Goal: Task Accomplishment & Management: Complete application form

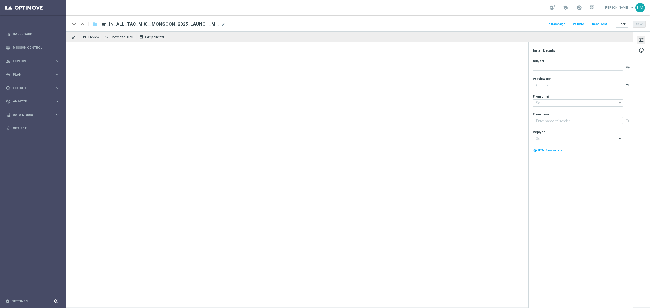
type textarea "Get drenched in deals!"
type input "[EMAIL_ADDRESS][DOMAIN_NAME]"
type textarea "Lottoland"
type input "[EMAIL_ADDRESS][DOMAIN_NAME]"
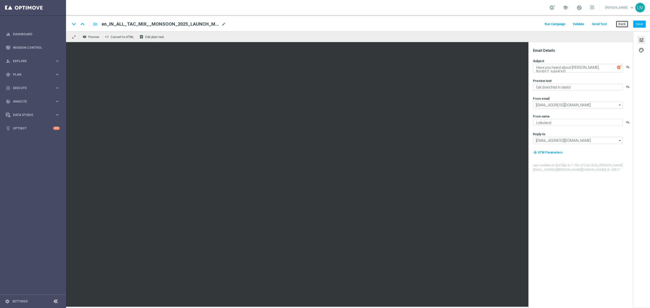
click at [616, 25] on button "Back" at bounding box center [621, 24] width 13 height 7
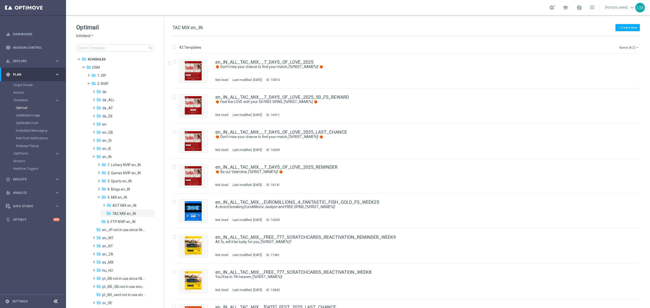
click at [627, 47] on button "Name (A-Z) arrow_drop_down" at bounding box center [628, 47] width 21 height 6
click at [626, 70] on span "Date Modified (Newest)" at bounding box center [620, 71] width 34 height 4
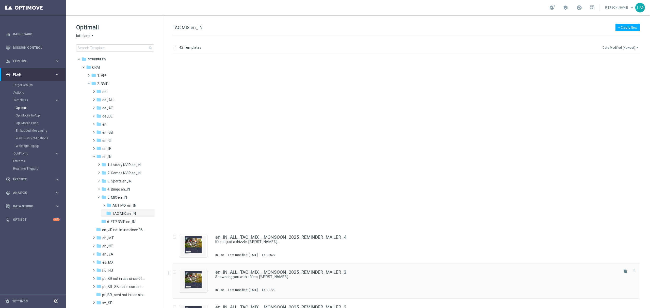
scroll to position [203, 0]
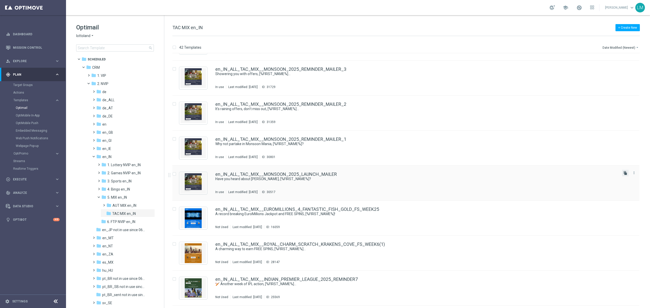
click at [623, 172] on icon "file_copy" at bounding box center [625, 173] width 4 height 4
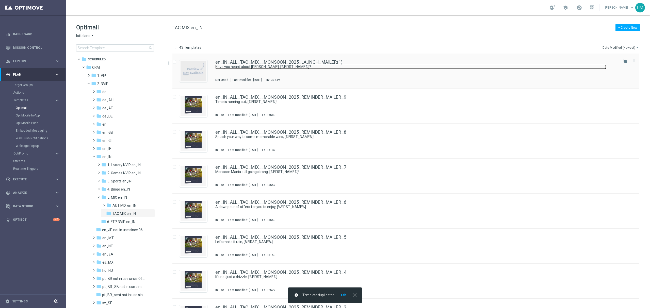
click at [245, 64] on link "Have you heard about [PERSON_NAME], [%FIRST_NAME%]?" at bounding box center [410, 66] width 391 height 5
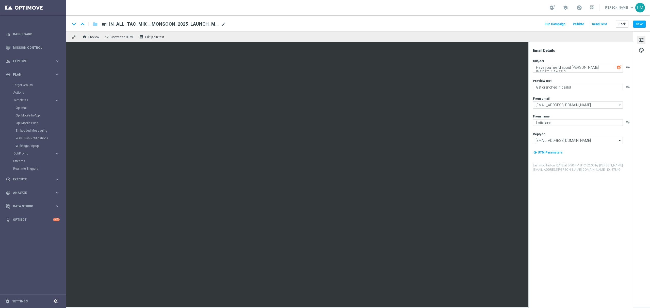
click at [222, 25] on span "mode_edit" at bounding box center [223, 24] width 5 height 5
paste input "[DATE]_LAUNCH_MAILER"
type input "en_IN_ALL_TAC_MIX__[DATE]_LAUNCH_MAILER"
click at [217, 29] on div "keyboard_arrow_down keyboard_arrow_up folder en_IN_ALL_TAC_MIX__[DATE]_LAUNCH_M…" at bounding box center [358, 23] width 584 height 16
click at [208, 24] on input "en_IN_ALL_TAC_MIX__[DATE]_LAUNCH_MAILER" at bounding box center [165, 24] width 126 height 7
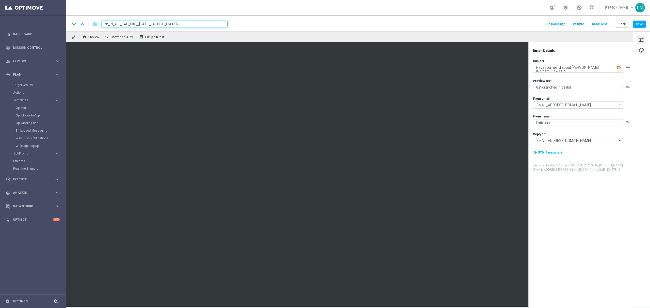
click at [205, 32] on div "remove_red_eye Preview code Convert to HTML receipt Edit plain text" at bounding box center [349, 36] width 567 height 11
click at [202, 40] on div "remove_red_eye Preview code Convert to HTML receipt Edit plain text" at bounding box center [349, 36] width 567 height 11
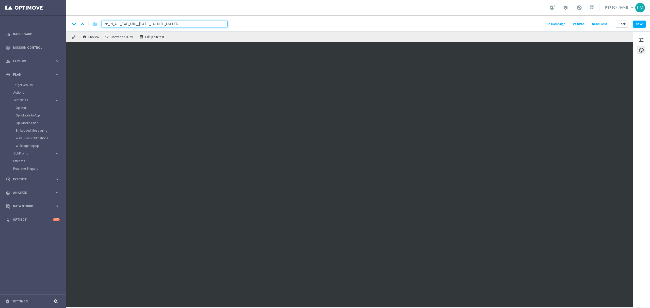
click at [193, 39] on div "remove_red_eye Preview code Convert to HTML receipt Edit plain text" at bounding box center [349, 36] width 567 height 11
click at [193, 25] on input "en_IN_ALL_TAC_MIX__[DATE]_LAUNCH_MAILER" at bounding box center [165, 24] width 126 height 7
click at [192, 35] on div "remove_red_eye Preview code Convert to HTML receipt Edit plain text" at bounding box center [349, 36] width 567 height 11
click at [644, 39] on span "tune" at bounding box center [641, 40] width 6 height 7
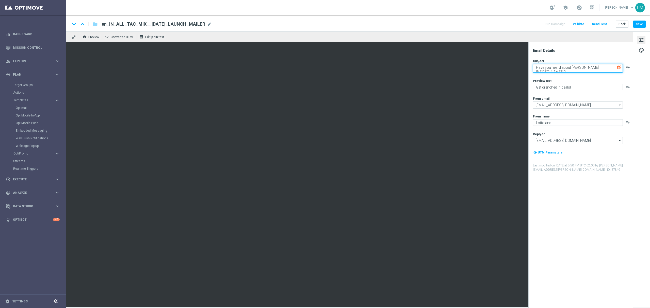
click at [594, 66] on textarea "Have you heard about [PERSON_NAME], [%FIRST_NAME%]?" at bounding box center [578, 68] width 90 height 9
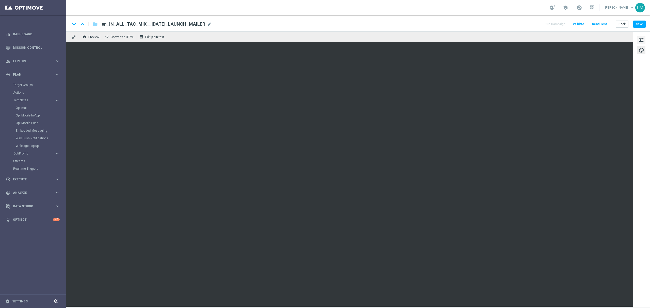
click at [641, 42] on span "tune" at bounding box center [641, 40] width 6 height 7
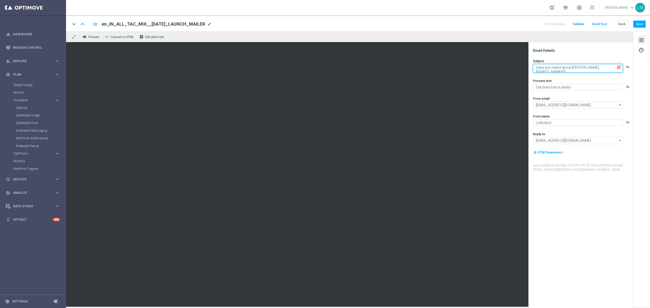
click at [548, 67] on textarea "Have you heard about [PERSON_NAME], [%FIRST_NAME%]?" at bounding box center [578, 68] width 90 height 9
drag, startPoint x: 535, startPoint y: 67, endPoint x: 596, endPoint y: 69, distance: 60.7
click at [596, 69] on textarea "Have you heard about [PERSON_NAME], [%FIRST_NAME%]?" at bounding box center [578, 68] width 90 height 9
click at [608, 66] on textarea "[DATE] delight for you, [%FIRST_NAME%]?" at bounding box center [578, 67] width 90 height 7
type textarea "[DATE] delight for you, [%FIRST_NAME%]!"
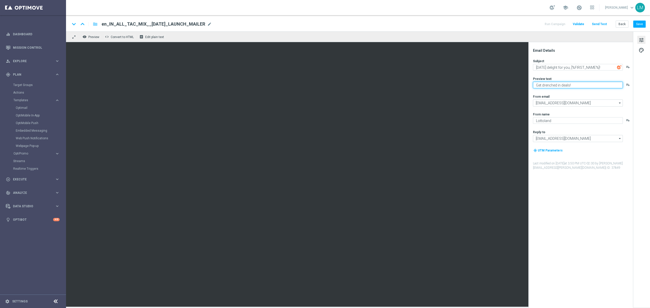
click at [569, 83] on textarea "Get drenched in deals!" at bounding box center [578, 85] width 90 height 7
type textarea "[DATE] Ki Bawaali"
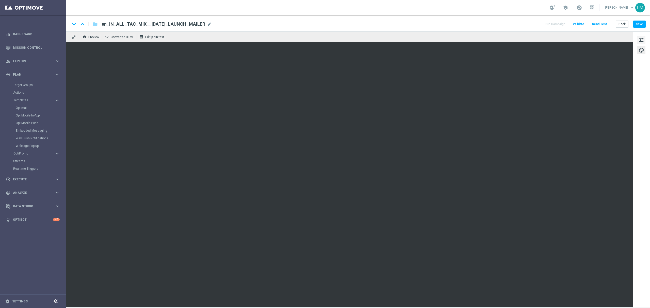
click at [641, 41] on span "tune" at bounding box center [641, 40] width 6 height 7
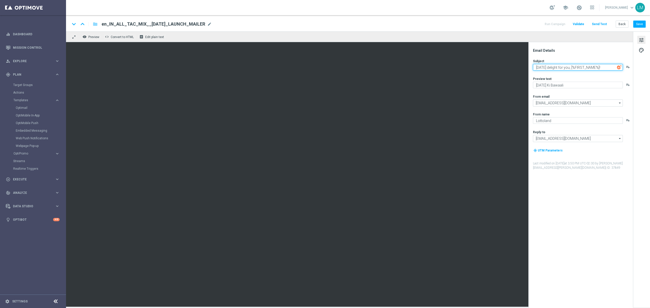
click at [573, 68] on textarea "[DATE] delight for you, [%FIRST_NAME%]!" at bounding box center [578, 67] width 90 height 7
click at [577, 83] on textarea "[DATE] Ki Bawaali" at bounding box center [578, 85] width 90 height 7
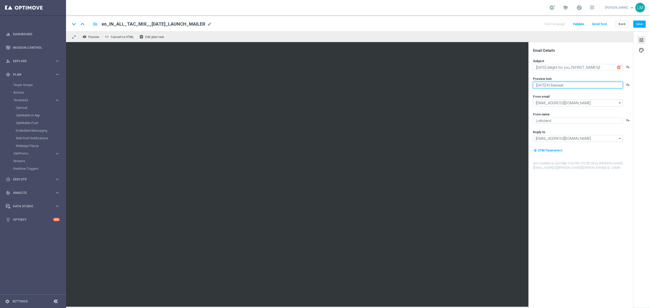
click at [577, 83] on textarea "[DATE] Ki Bawaali" at bounding box center [578, 85] width 90 height 7
click at [634, 25] on button "Save" at bounding box center [639, 24] width 12 height 7
click at [603, 23] on button "Send Test" at bounding box center [599, 24] width 16 height 7
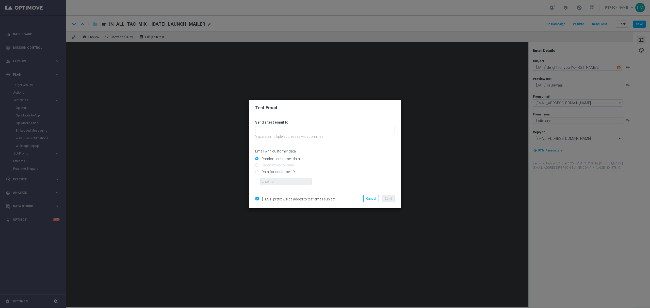
click at [297, 125] on form "Send a test email to: Separate multiple addresses with commas Email with custom…" at bounding box center [325, 152] width 140 height 65
click at [295, 131] on input "text" at bounding box center [325, 129] width 140 height 7
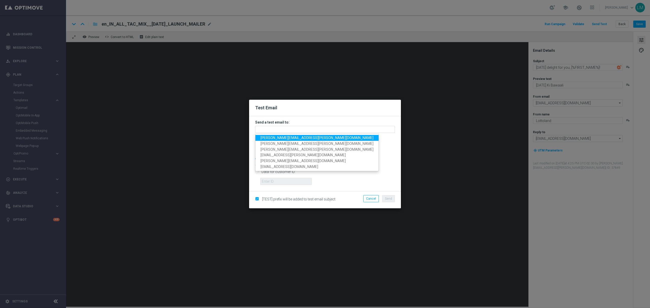
click at [295, 136] on span "[PERSON_NAME][EMAIL_ADDRESS][PERSON_NAME][DOMAIN_NAME]" at bounding box center [316, 138] width 113 height 4
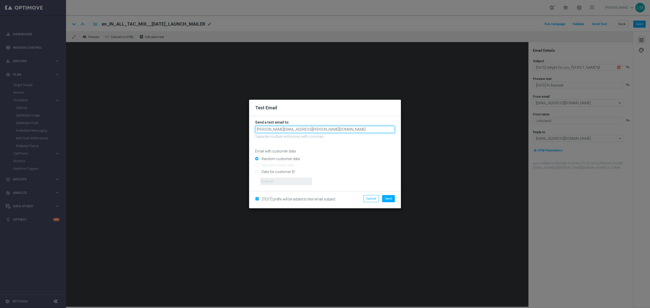
click at [323, 131] on input "[PERSON_NAME][EMAIL_ADDRESS][PERSON_NAME][DOMAIN_NAME]" at bounding box center [325, 129] width 140 height 7
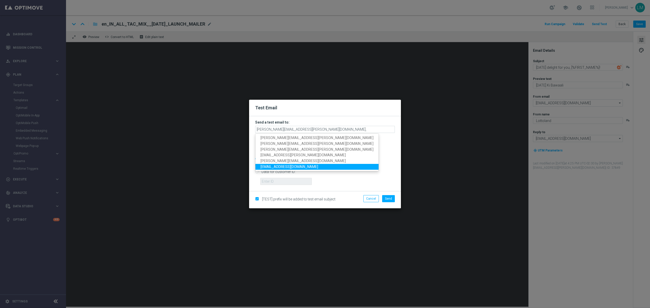
click at [293, 165] on span "[EMAIL_ADDRESS][DOMAIN_NAME]" at bounding box center [289, 167] width 58 height 4
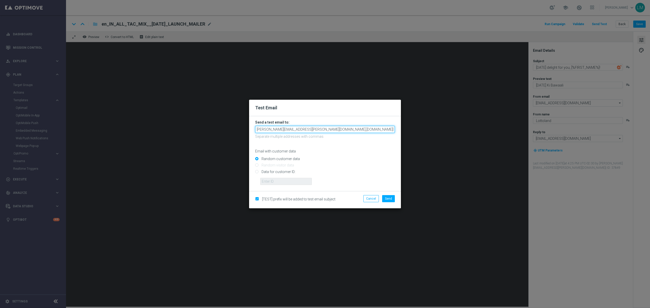
click at [361, 130] on input "[PERSON_NAME][EMAIL_ADDRESS][PERSON_NAME][DOMAIN_NAME],[DOMAIN_NAME][EMAIL_ADDR…" at bounding box center [325, 129] width 140 height 7
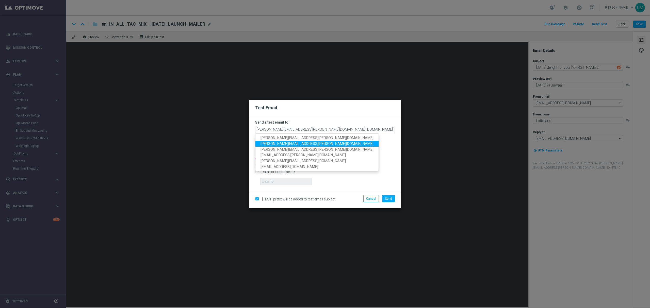
click at [298, 145] on span "[PERSON_NAME][EMAIL_ADDRESS][PERSON_NAME][DOMAIN_NAME]" at bounding box center [316, 144] width 113 height 4
type input "[PERSON_NAME][EMAIL_ADDRESS][PERSON_NAME][DOMAIN_NAME],[DOMAIN_NAME][EMAIL_ADDR…"
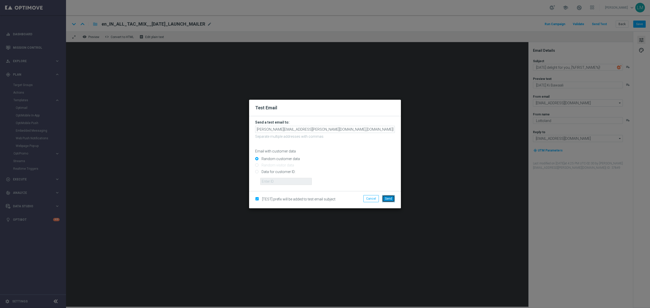
click at [387, 200] on button "Send" at bounding box center [388, 198] width 13 height 7
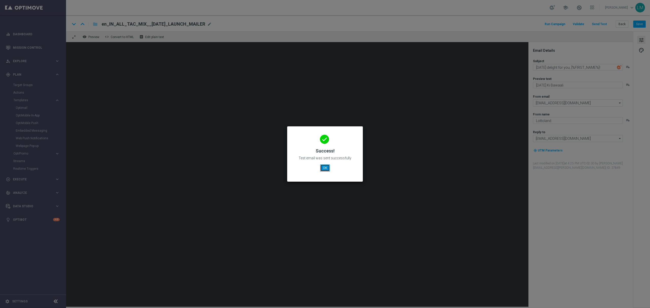
click at [322, 168] on button "OK" at bounding box center [325, 167] width 10 height 7
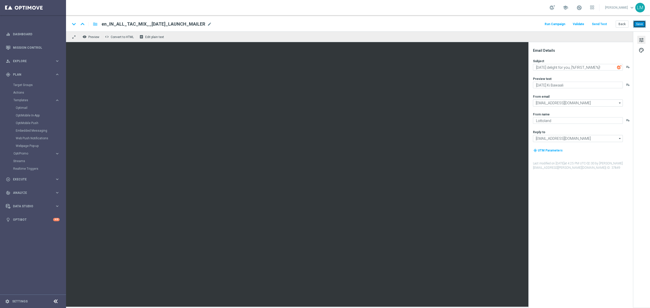
click at [635, 23] on button "Save" at bounding box center [639, 24] width 12 height 7
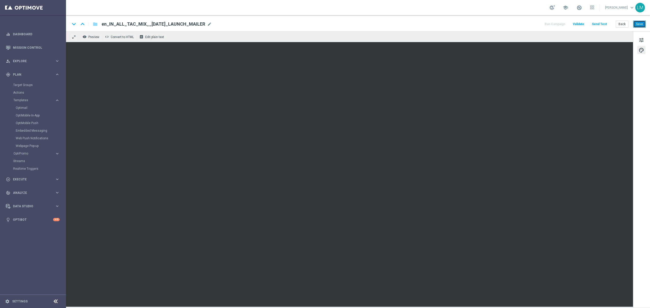
click at [637, 26] on button "Save" at bounding box center [639, 24] width 12 height 7
click at [642, 24] on button "Save" at bounding box center [639, 24] width 12 height 7
click at [41, 44] on link "Mission Control" at bounding box center [36, 47] width 47 height 13
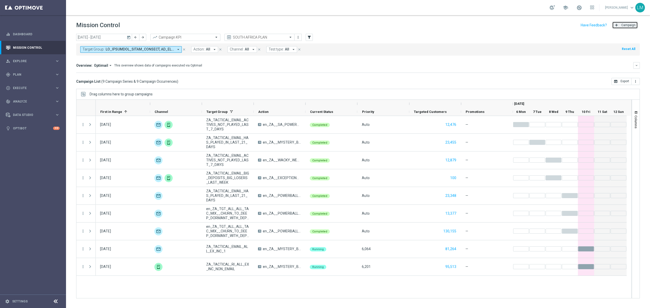
click at [624, 28] on button "add Campaign" at bounding box center [625, 25] width 26 height 7
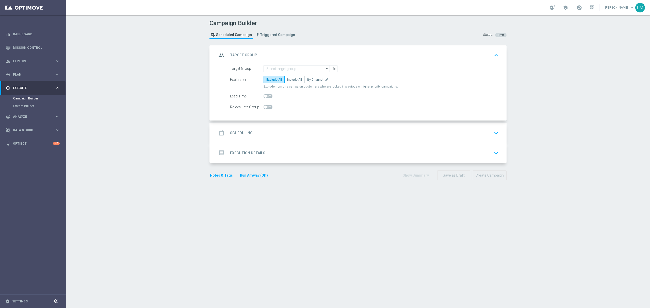
drag, startPoint x: 296, startPoint y: 78, endPoint x: 294, endPoint y: 73, distance: 4.8
click at [296, 78] on span "Include All" at bounding box center [294, 80] width 15 height 4
click at [290, 79] on input "Include All" at bounding box center [288, 80] width 3 height 3
radio input "true"
click at [293, 70] on input at bounding box center [296, 68] width 66 height 7
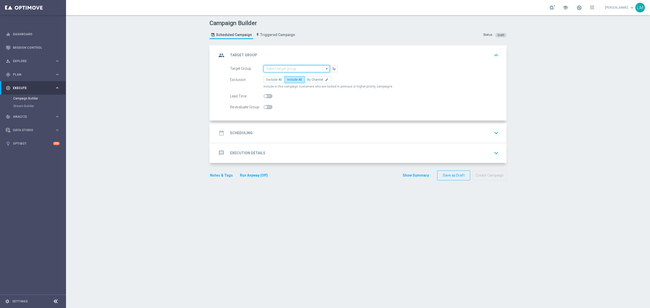
paste input "IN_TACTICAL_ALL_EMAIL | ALL"
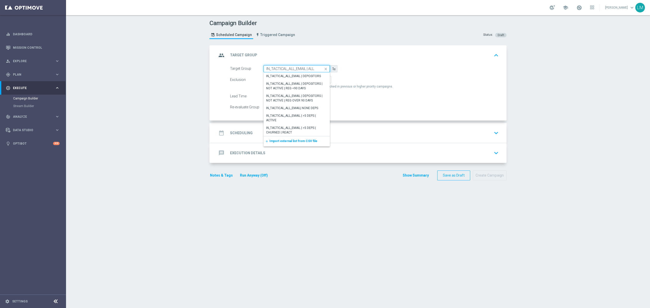
type input "IN_TACTICAL_ALL_EMAIL | ALL"
click at [332, 69] on icon "button" at bounding box center [334, 69] width 4 height 4
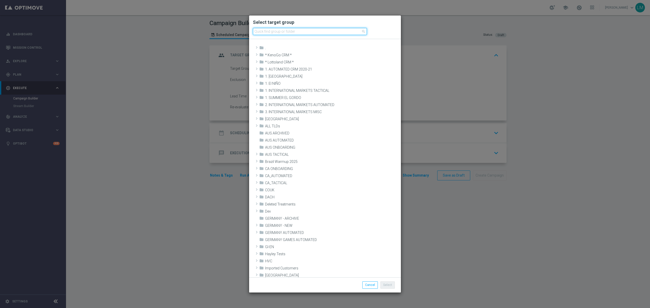
paste input "IN_TACTICAL_ALL_EMAIL | ALL"
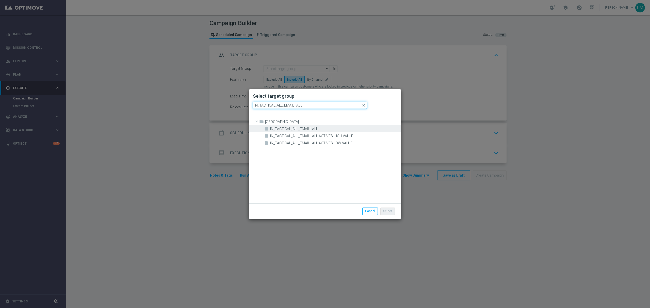
type input "IN_TACTICAL_ALL_EMAIL | ALL"
click at [295, 130] on span "IN_TACTICAL_ALL_EMAIL | ALL" at bounding box center [334, 129] width 129 height 4
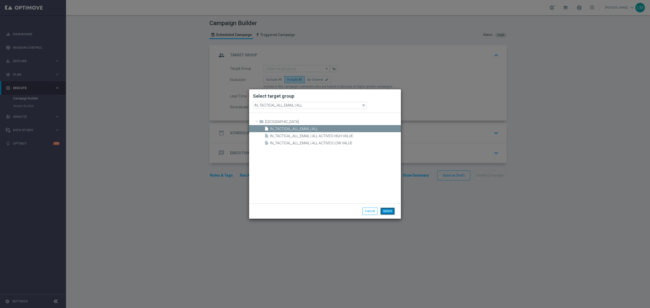
click at [387, 214] on button "Select" at bounding box center [387, 211] width 14 height 7
type input "IN_TACTICAL_ALL_EMAIL | ALL"
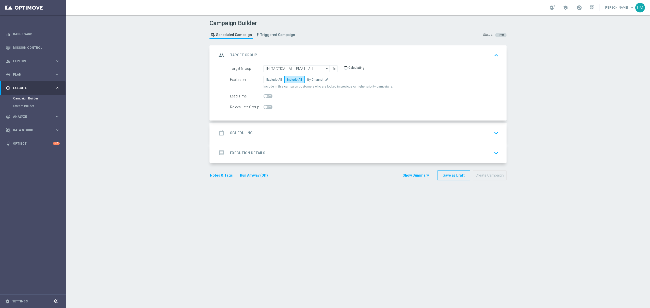
click at [314, 133] on div "date_range Scheduling keyboard_arrow_down" at bounding box center [358, 133] width 283 height 10
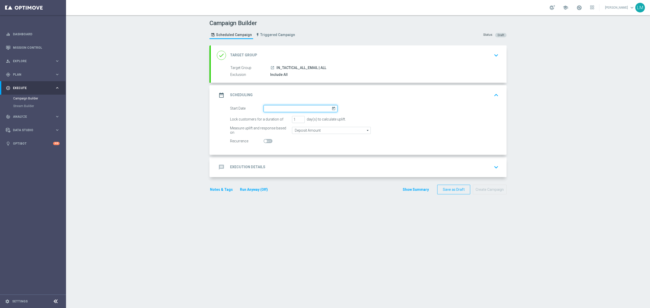
click at [328, 107] on input at bounding box center [300, 108] width 74 height 7
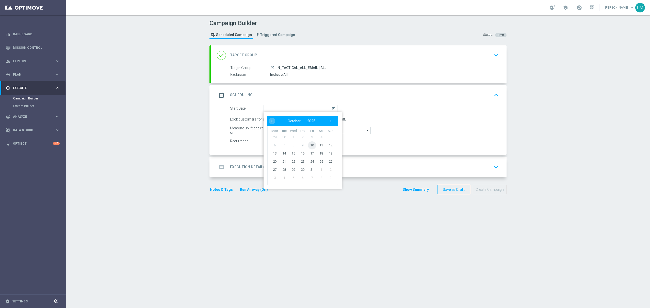
click at [311, 144] on span "10" at bounding box center [312, 145] width 8 height 8
type input "[DATE]"
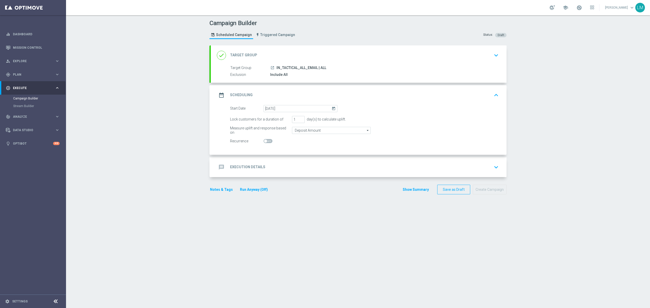
click at [315, 166] on div "message Execution Details keyboard_arrow_down" at bounding box center [358, 167] width 283 height 10
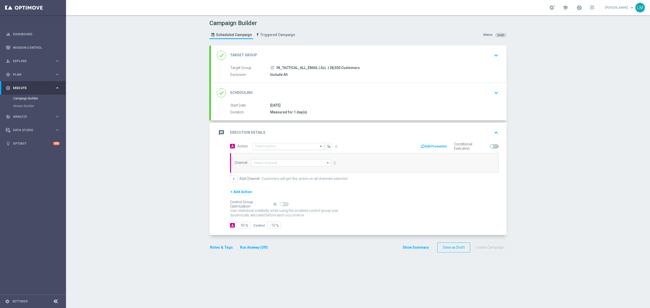
click at [265, 148] on input "text" at bounding box center [283, 146] width 57 height 4
paste input "en_IN_ALL_TAC_MIX__[DATE]_LAUNCH_MAILER"
type input "en_IN_ALL_TAC_MIX__[DATE]_LAUNCH_MAILER"
click at [269, 162] on span "Create new action" at bounding box center [273, 162] width 27 height 4
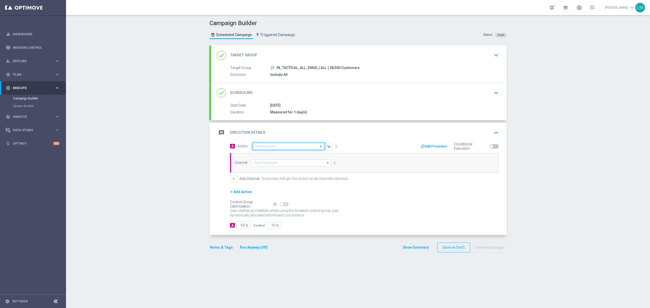
scroll to position [0, 0]
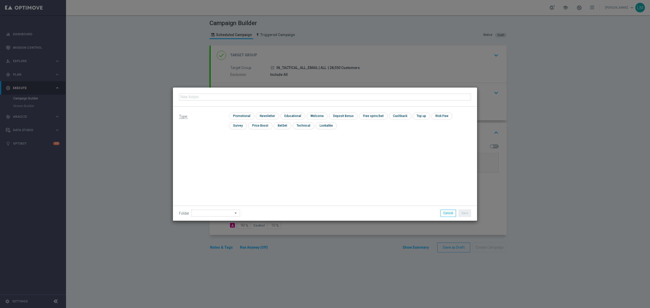
type input "en_IN_ALL_TAC_MIX__[DATE]_LAUNCH_MAILER"
click at [247, 117] on input "checkbox" at bounding box center [241, 116] width 24 height 7
checkbox input "true"
click at [470, 213] on button "Save" at bounding box center [464, 213] width 12 height 7
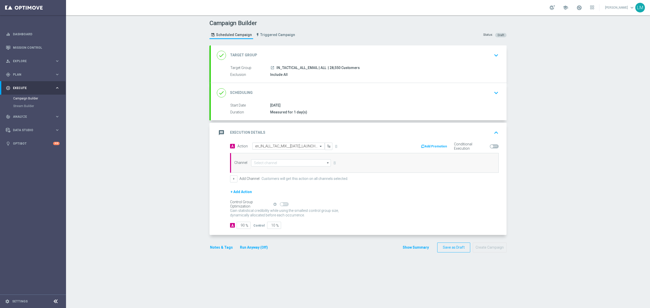
click at [282, 167] on div "Channel arrow_drop_down Drag here to set row groups Drag here to set column lab…" at bounding box center [364, 163] width 268 height 20
click at [275, 162] on input at bounding box center [291, 162] width 80 height 7
click at [266, 187] on div "Optimail" at bounding box center [288, 185] width 75 height 7
type input "Optimail"
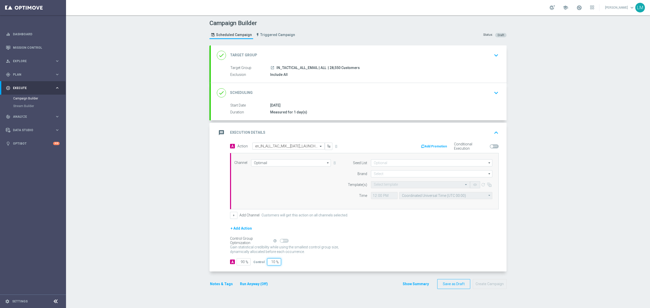
click at [271, 262] on input "10" at bounding box center [274, 261] width 14 height 7
type input "5"
type input "95"
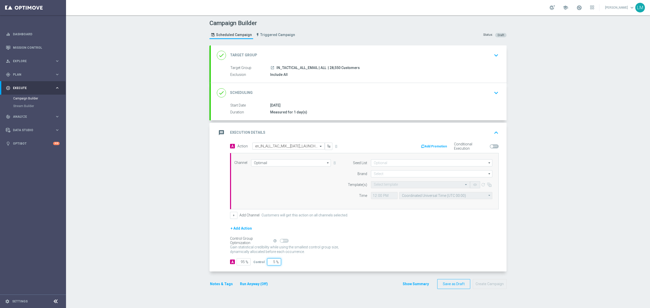
type input "5"
click at [389, 238] on div "+ Add Action" at bounding box center [364, 231] width 268 height 13
click at [388, 173] on input at bounding box center [431, 173] width 121 height 7
click at [387, 191] on div "lottoland" at bounding box center [432, 189] width 122 height 8
type input "lottoland"
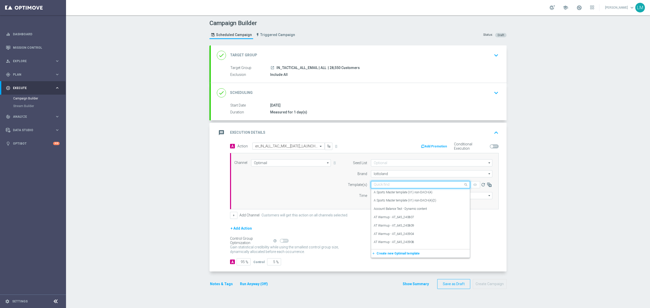
click at [385, 186] on input "text" at bounding box center [415, 185] width 83 height 4
paste input "en_IN_ALL_TAC_MIX__[DATE]_LAUNCH_MAILER"
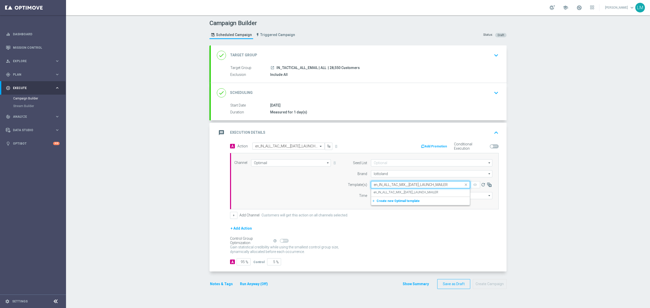
scroll to position [0, 2]
click at [385, 193] on label "en_IN_ALL_TAC_MIX__[DATE]_LAUNCH_MAILER" at bounding box center [406, 192] width 64 height 4
type input "en_IN_ALL_TAC_MIX__[DATE]_LAUNCH_MAILER"
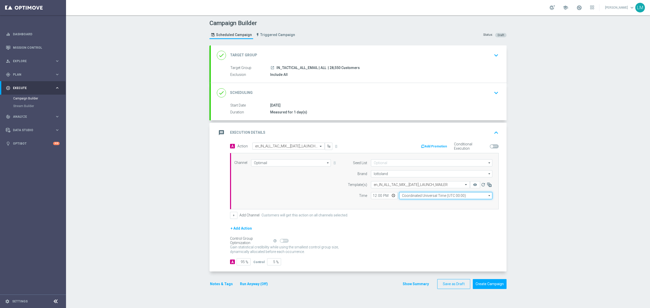
click at [413, 195] on input "Coordinated Universal Time (UTC 00:00)" at bounding box center [445, 195] width 93 height 7
click at [416, 202] on div "Central European Time ([GEOGRAPHIC_DATA]) (UTC +02:00)" at bounding box center [442, 203] width 83 height 5
type input "Central European Time ([GEOGRAPHIC_DATA]) (UTC +02:00)"
click at [388, 196] on input "12:00" at bounding box center [384, 195] width 27 height 7
type input "17:31"
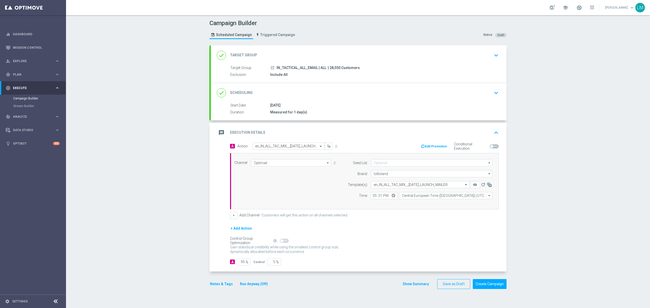
click at [409, 229] on div "+ Add Action" at bounding box center [364, 231] width 268 height 13
click at [117, 173] on div "Campaign Builder Scheduled Campaign Triggered Campaign Status: Draft done Targe…" at bounding box center [358, 161] width 584 height 293
click at [489, 284] on button "Create Campaign" at bounding box center [490, 284] width 34 height 10
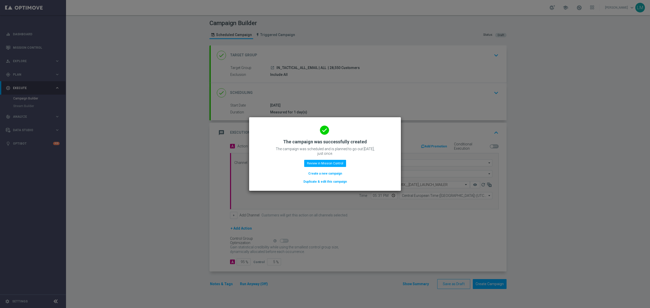
click at [319, 173] on button "Create a new campaign" at bounding box center [325, 174] width 35 height 6
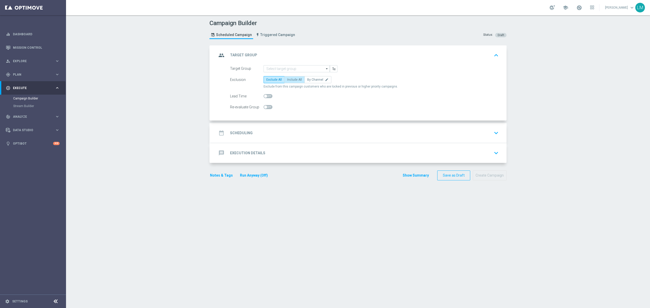
click at [293, 77] on label "Include All" at bounding box center [294, 79] width 20 height 7
click at [290, 79] on input "Include All" at bounding box center [288, 80] width 3 height 3
radio input "true"
click at [294, 69] on input at bounding box center [296, 68] width 66 height 7
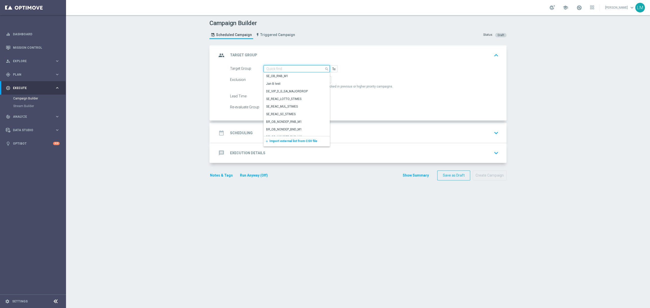
paste input "en_ZA_TGT_ALL_ALL_TAC_MIX__NOT_PLAYED_EL_GORDO_THIS_YEAR_BUT_HV_PREVIOUS_YEARS"
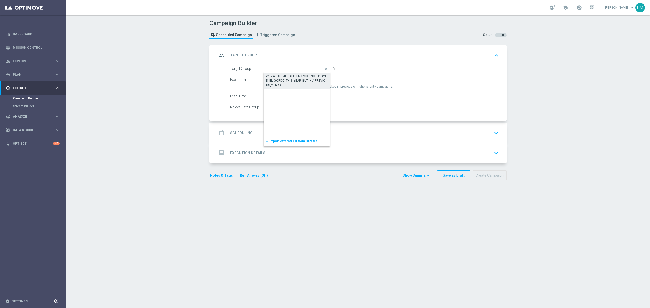
click at [288, 77] on div "en_ZA_TGT_ALL_ALL_TAC_MIX__NOT_PLAYED_EL_GORDO_THIS_YEAR_BUT_HV_PREVIOUS_YEARS" at bounding box center [296, 81] width 61 height 14
type input "en_ZA_TGT_ALL_ALL_TAC_MIX__NOT_PLAYED_EL_GORDO_THIS_YEAR_BUT_HV_PREVIOUS_YEARS"
click at [290, 132] on div "date_range Scheduling keyboard_arrow_down" at bounding box center [358, 133] width 283 height 10
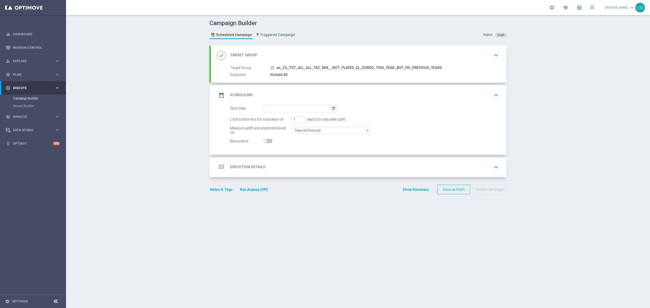
click at [331, 107] on icon "today" at bounding box center [334, 108] width 6 height 6
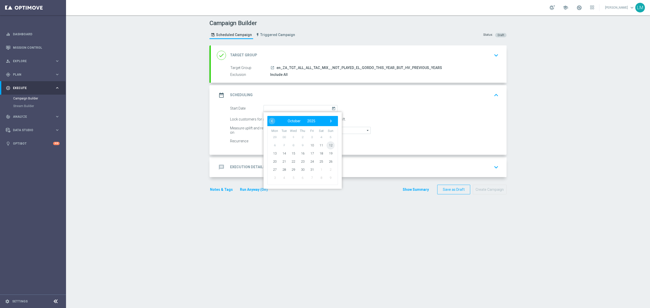
click at [326, 145] on span "12" at bounding box center [330, 145] width 8 height 8
type input "[DATE]"
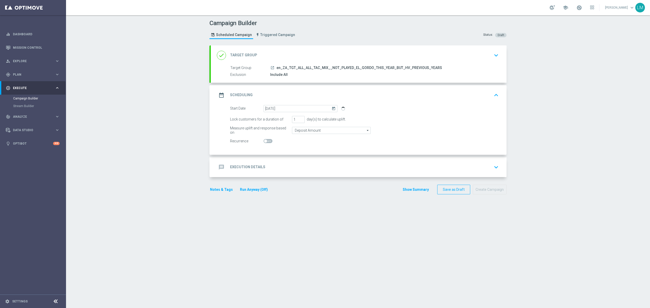
click at [305, 170] on div "message Execution Details keyboard_arrow_down" at bounding box center [358, 167] width 283 height 10
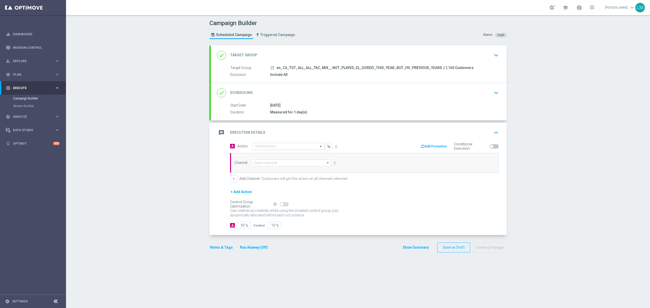
click at [283, 149] on input "text" at bounding box center [283, 146] width 57 height 4
paste input "en_ZA__EL_GORDO_EARLY_BIRD_FREE_SPINS_COMBO_NOT_PLAYED_THIS_YEAR_HIGH_VALUE__EM…"
type input "en_ZA__EL_GORDO_EARLY_BIRD_FREE_SPINS_COMBO_NOT_PLAYED_THIS_YEAR_HIGH_VALUE__EM…"
click at [279, 164] on span "Create new action" at bounding box center [273, 162] width 27 height 4
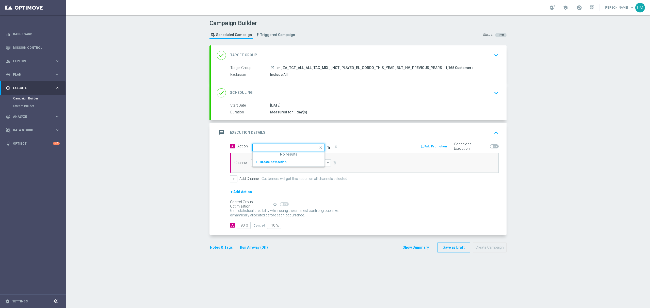
scroll to position [0, 0]
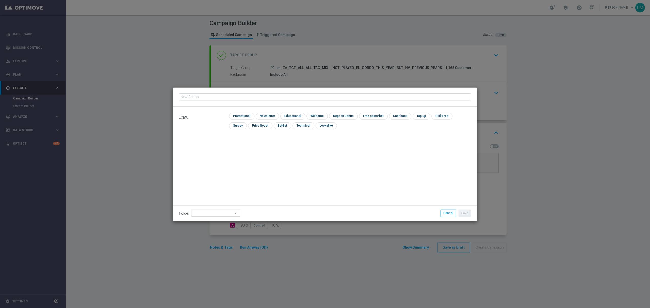
type input "en_ZA__EL_GORDO_EARLY_BIRD_FREE_SPINS_COMBO_NOT_PLAYED_THIS_YEAR_HIGH_VALUE__EM…"
click at [249, 115] on input "checkbox" at bounding box center [241, 116] width 24 height 7
checkbox input "true"
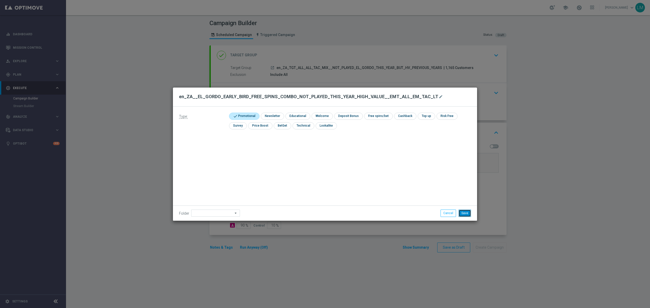
click at [467, 213] on button "Save" at bounding box center [464, 213] width 12 height 7
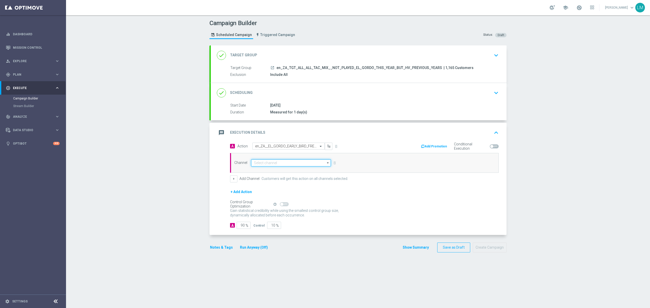
click at [281, 161] on input at bounding box center [291, 162] width 80 height 7
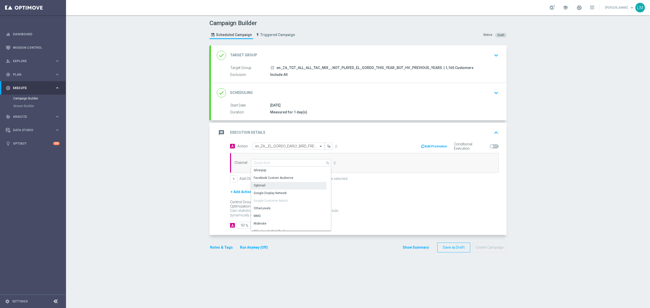
click at [265, 187] on div "Optimail" at bounding box center [288, 185] width 75 height 7
type input "Optimail"
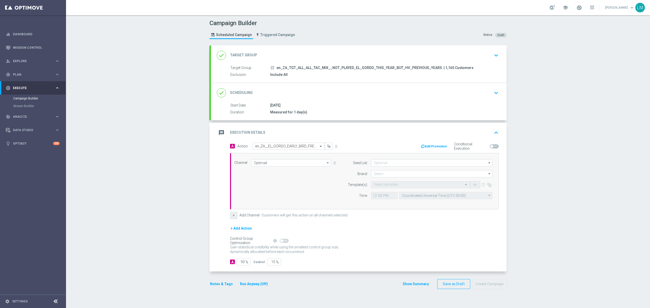
click at [233, 216] on button "+" at bounding box center [233, 215] width 7 height 7
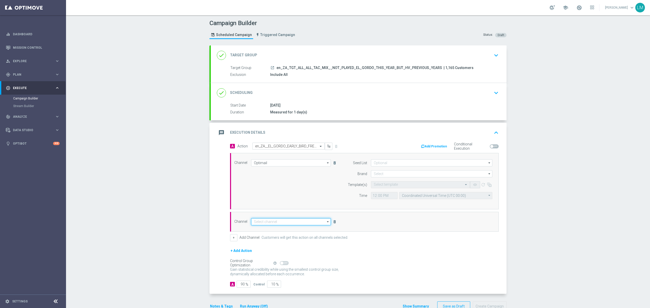
click at [285, 221] on input at bounding box center [291, 221] width 80 height 7
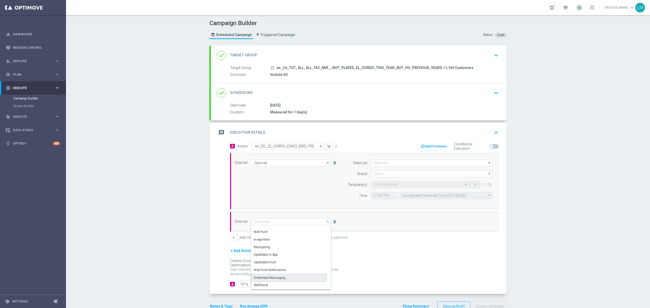
click at [275, 279] on div "Embedded Messaging" at bounding box center [269, 278] width 31 height 5
type input "Embedded Messaging"
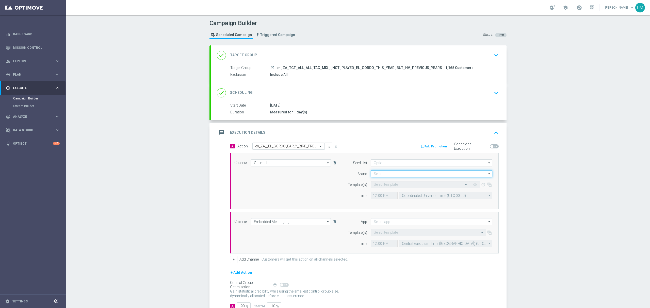
click at [386, 175] on input at bounding box center [431, 173] width 121 height 7
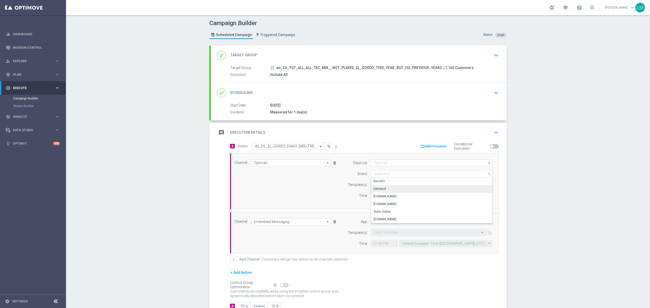
drag, startPoint x: 381, startPoint y: 189, endPoint x: 380, endPoint y: 193, distance: 4.1
click at [381, 190] on div "lottoland" at bounding box center [379, 189] width 12 height 5
type input "lottoland"
click at [381, 187] on input "text" at bounding box center [415, 185] width 83 height 4
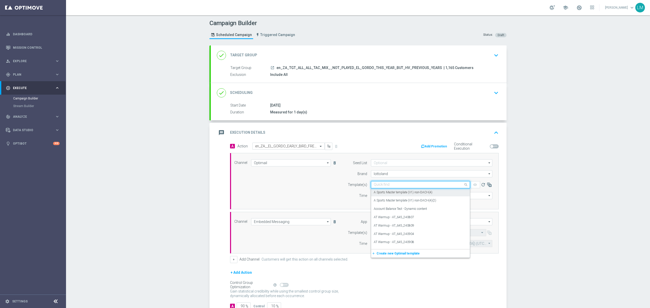
paste input "en_ZA__EL_GORDO_EARLY_BIRD_FREE_SPINS_COMBO_NOT_PLAYED_THIS_YEAR_HIGH_VALUE__EM…"
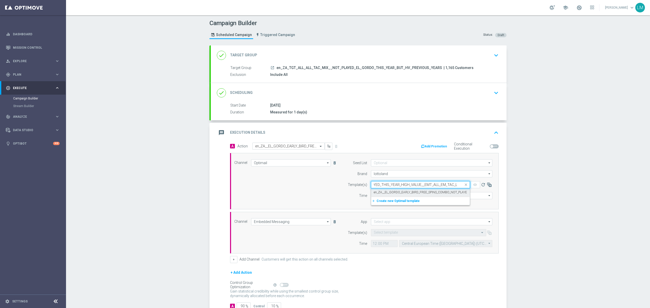
click at [380, 193] on label "en_ZA__EL_GORDO_EARLY_BIRD_FREE_SPINS_COMBO_NOT_PLAYED_THIS_YEAR_HIGH_VALUE__EM…" at bounding box center [455, 192] width 163 height 4
type input "en_ZA__EL_GORDO_EARLY_BIRD_FREE_SPINS_COMBO_NOT_PLAYED_THIS_YEAR_HIGH_VALUE__EM…"
click at [395, 196] on div "12:00 Coordinated Universal Time (UTC 00:00) Coordinated Universal Time (UTC 00…" at bounding box center [431, 195] width 121 height 7
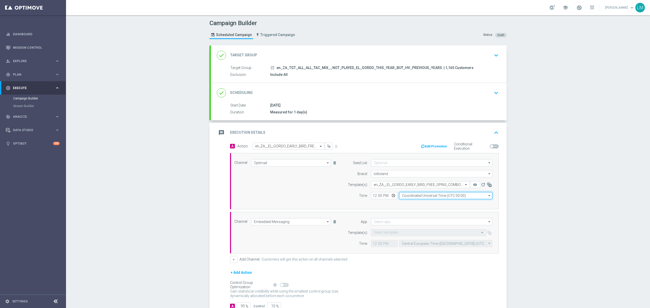
click at [400, 196] on input "Coordinated Universal Time (UTC 00:00)" at bounding box center [445, 195] width 93 height 7
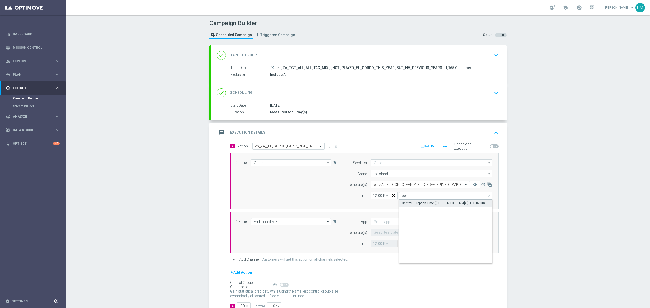
click at [407, 203] on div "Central European Time ([GEOGRAPHIC_DATA]) (UTC +02:00)" at bounding box center [443, 203] width 83 height 5
type input "Central European Time ([GEOGRAPHIC_DATA]) (UTC +02:00)"
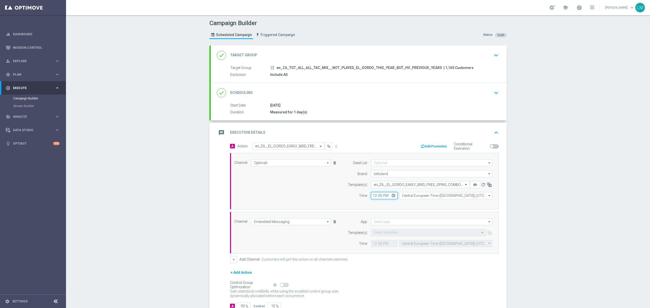
click at [387, 197] on input "12:00" at bounding box center [384, 195] width 27 height 7
type input "18:12"
click at [419, 206] on div "Channel Optimail Optimail arrow_drop_down Drag here to set row groups Drag here…" at bounding box center [364, 181] width 268 height 56
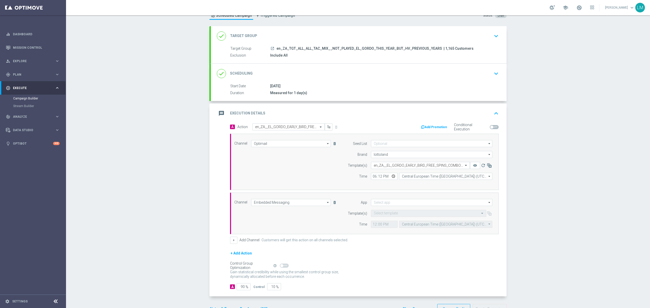
scroll to position [37, 0]
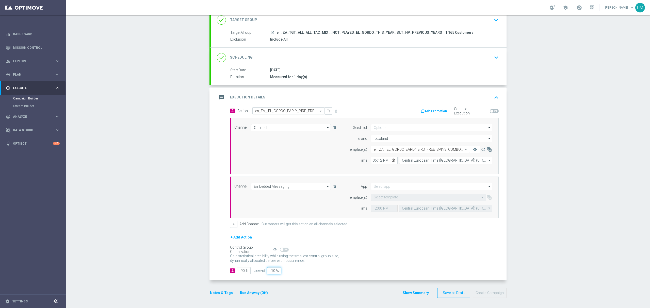
click at [271, 268] on input "10" at bounding box center [274, 270] width 14 height 7
click at [269, 269] on input "10" at bounding box center [274, 270] width 14 height 7
type input "5"
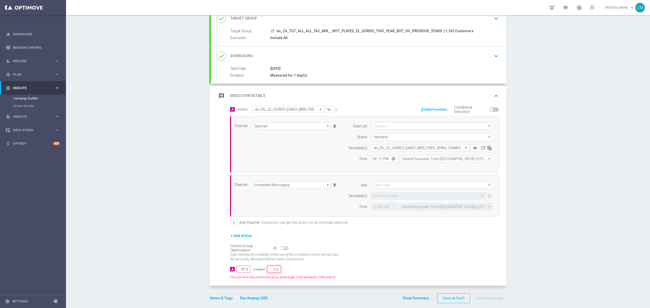
type input "95"
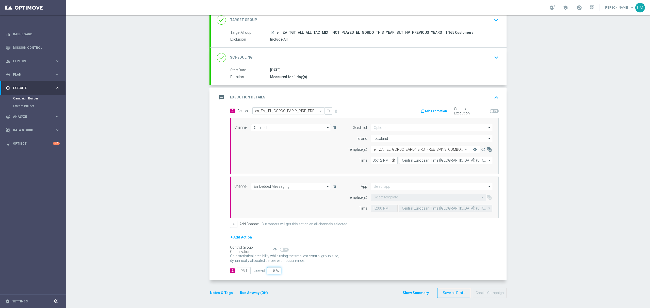
type input "5"
click at [383, 183] on input at bounding box center [431, 186] width 121 height 7
click at [386, 198] on div "Lottoland" at bounding box center [432, 202] width 122 height 8
type input "Lottoland"
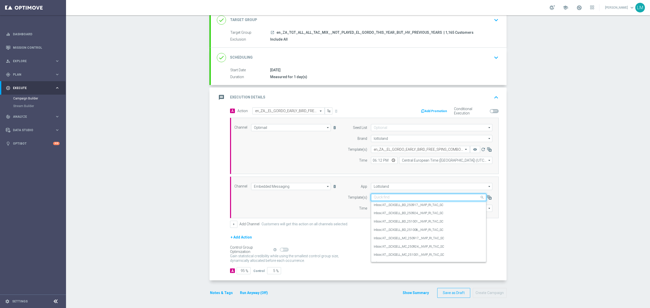
click at [386, 197] on input "text" at bounding box center [423, 197] width 99 height 4
paste input "en_ZA_TGT_ALL_ALL_TAC_MIX__NOT_PLAYED_EL_GORDO_THIS_YEAR_BUT_HV_PREVIOUS_YEARS"
type input "en_ZA_TGT_ALL_ALL_TAC_MIX__NOT_PLAYED_EL_GORDO_THIS_YEAR_BUT_HV_PREVIOUS_YEARS"
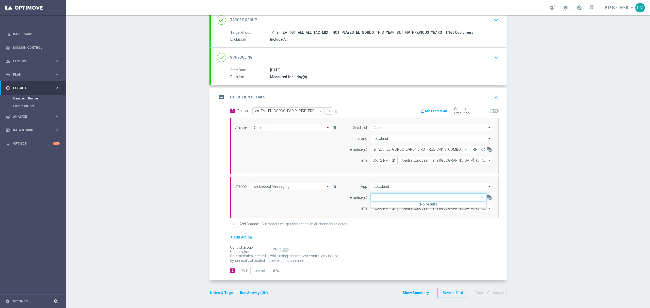
click at [337, 201] on div "Channel Embedded Messaging Embedded Messaging arrow_drop_down Drag here to set …" at bounding box center [362, 197] width 265 height 29
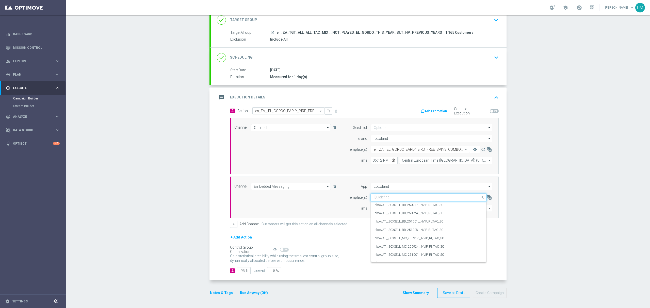
click at [393, 198] on input "text" at bounding box center [423, 197] width 99 height 4
click at [393, 196] on input "text" at bounding box center [423, 197] width 99 height 4
paste input "en_ZA_TGT_ALL_ALL_TAC_MIX__NOT_PLAYED_EL_GORDO_THIS_YEAR_BUT_HV_PREVIOUS_YEARS"
type input "en_ZA_TGT_ALL_ALL_TAC_MIX__NOT_PLAYED_EL_GORDO_THIS_YEAR_BUT_HV_PREVIOUS_YEARS"
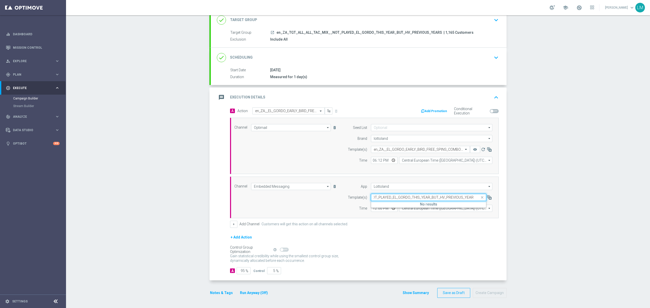
click at [390, 194] on div "Quick find en_ZA_TGT_ALL_ALL_TAC_MIX__NOT_PLAYED_EL_GORDO_THIS_YEAR_BUT_HV_PREV…" at bounding box center [428, 197] width 115 height 7
click at [394, 196] on input "en_ZA_TGT_ALL_ALL_TAC_MIX__NOT_PLAYED_EL_GORDO_THIS_YEAR_BUT_HV_PREVIOUS_YEARS" at bounding box center [423, 197] width 99 height 4
click at [394, 197] on input "en_ZA_TGT_ALL_ALL_TAC_MIX__NOT_PLAYED_EL_GORDO_THIS_YEAR_BUT_HV_PREVIOUS_YEARS" at bounding box center [423, 197] width 99 height 4
click at [314, 197] on div "Channel Embedded Messaging Embedded Messaging arrow_drop_down Drag here to set …" at bounding box center [362, 197] width 265 height 29
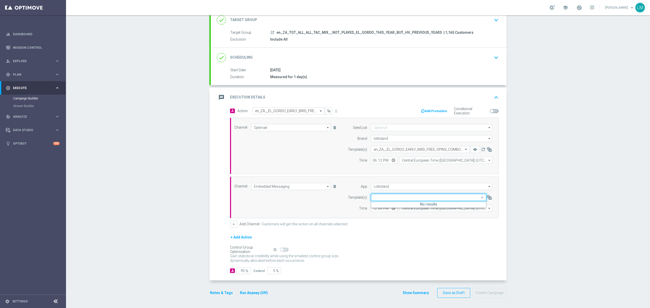
scroll to position [0, 0]
click at [305, 187] on input "Embedded Messaging" at bounding box center [291, 186] width 80 height 7
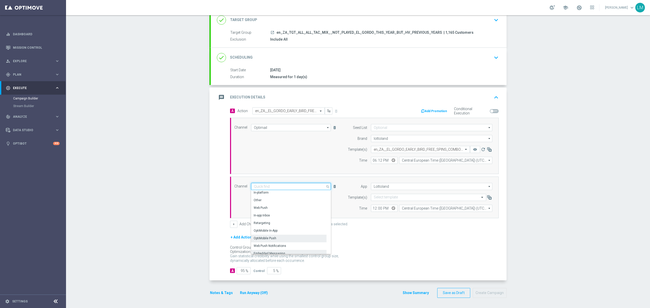
scroll to position [134, 0]
click at [277, 241] on div "Embedded Messaging" at bounding box center [269, 242] width 31 height 5
type input "Embedded Messaging"
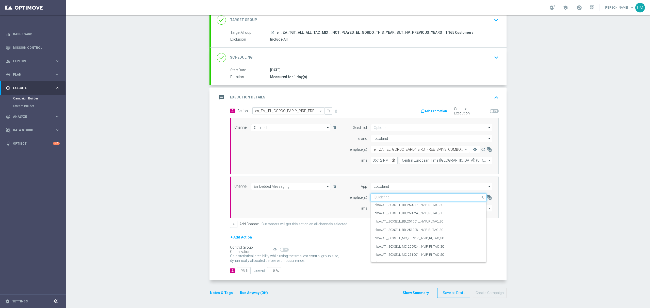
click at [374, 197] on input "text" at bounding box center [423, 197] width 99 height 4
paste input "en_ZA_TGT_ALL_ALL_TAC_MIX__NOT_PLAYED_EL_GORDO_THIS_YEAR_BUT_HV_PREVIOUS_YEARS"
type input "en_ZA_TGT_ALL_ALL_TAC_MIX__NOT_PLAYED_EL_GORDO_THIS_YEAR_BUT_HV_PREVIOUS_YEARS"
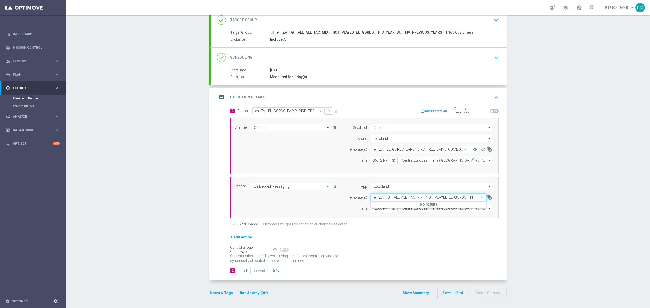
scroll to position [0, 56]
click at [346, 208] on div "Time" at bounding box center [354, 208] width 26 height 7
click at [387, 194] on div "Select template" at bounding box center [428, 197] width 115 height 7
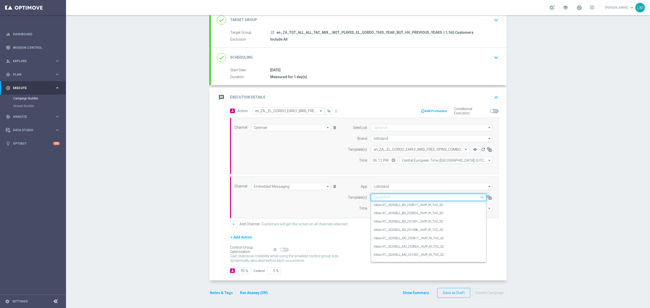
paste input "en_ZA__EL_GORDO_EARLY_BIRD_FREE_SPINS_COMBO_NOT_PLAYED_THIS_YEAR_HIGH_VALUE__EM…"
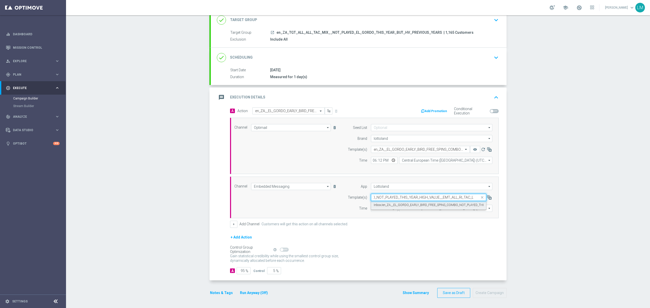
click at [389, 203] on label "Inbox/en_ZA__EL_GORDO_EARLY_BIRD_FREE_SPINS_COMBO_NOT_PLAYED_THIS_YEAR_HIGH_VAL…" at bounding box center [459, 205] width 170 height 4
type input "en_ZA__EL_GORDO_EARLY_BIRD_FREE_SPINS_COMBO_NOT_PLAYED_THIS_YEAR_HIGH_VALUE__EM…"
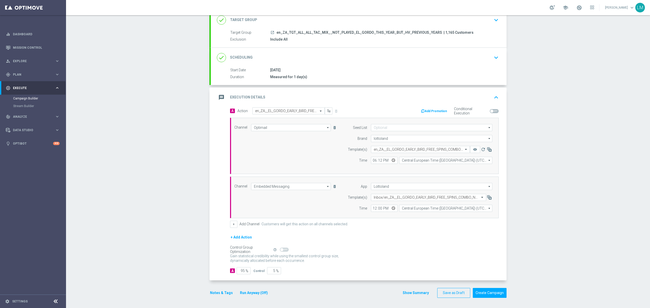
click at [325, 150] on div "Channel Optimail Optimail arrow_drop_down Drag here to set row groups Drag here…" at bounding box center [362, 146] width 265 height 44
click at [389, 206] on input "12:00" at bounding box center [384, 208] width 27 height 7
type input "18:12"
click at [434, 240] on div "+ Add Action" at bounding box center [364, 240] width 268 height 13
click at [143, 146] on div "Campaign Builder Scheduled Campaign Triggered Campaign Status: Draft done Targe…" at bounding box center [358, 161] width 584 height 293
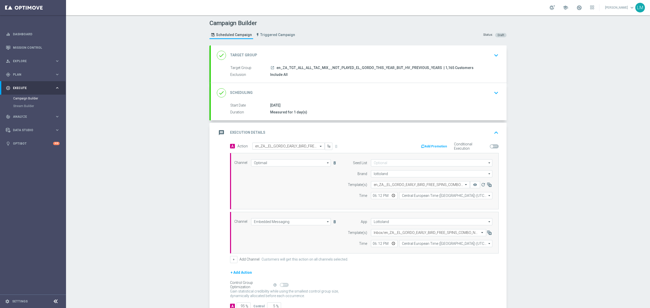
scroll to position [37, 0]
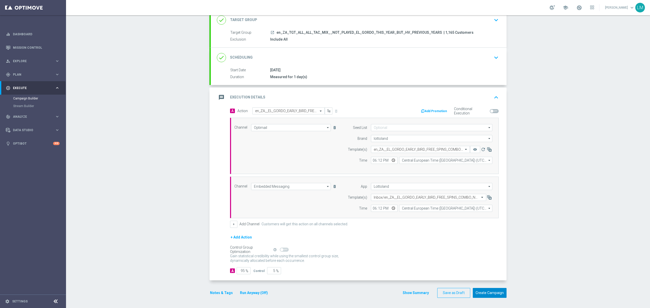
click at [480, 296] on button "Create Campaign" at bounding box center [490, 293] width 34 height 10
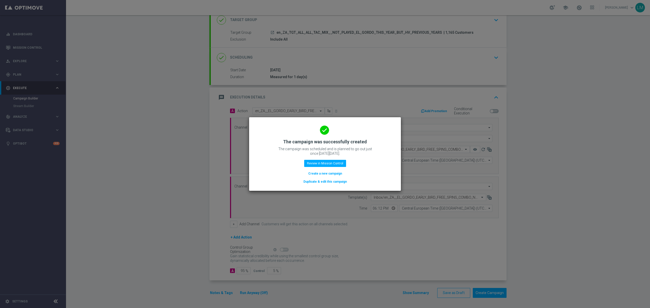
click at [328, 172] on button "Create a new campaign" at bounding box center [325, 174] width 35 height 6
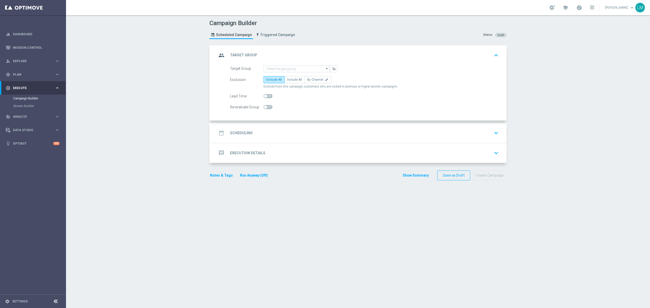
scroll to position [0, 0]
click at [293, 82] on label "Include All" at bounding box center [294, 79] width 20 height 7
click at [290, 82] on input "Include All" at bounding box center [288, 80] width 3 height 3
radio input "true"
click at [293, 69] on input at bounding box center [296, 68] width 66 height 7
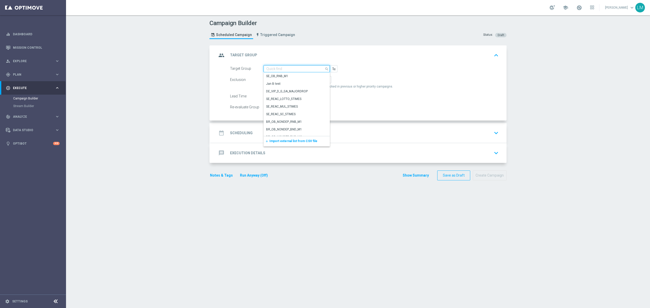
paste input "ZA_TACTICAL_EMAIL_ALL_WITH_TG_EXCLUSIONS_2"
click at [293, 72] on input "ZA_TACTICAL_EMAIL_ALL_WITH_TG_EXCLUSIONS_2" at bounding box center [296, 68] width 66 height 7
click at [291, 75] on div "ZA_TACTICAL_EMAIL_ALL_WITH_TG_EXCLUSIONS_2" at bounding box center [296, 78] width 61 height 9
type input "ZA_TACTICAL_EMAIL_ALL_WITH_TG_EXCLUSIONS_2"
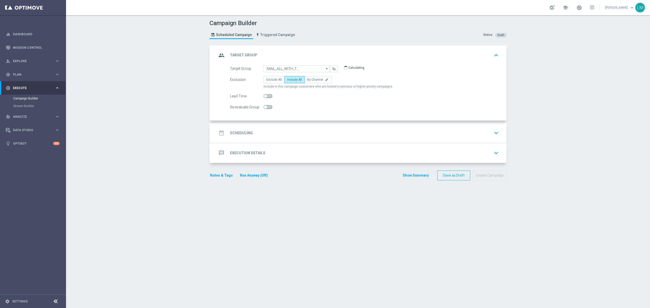
scroll to position [0, 0]
click at [290, 135] on div "date_range Scheduling keyboard_arrow_down" at bounding box center [358, 133] width 283 height 10
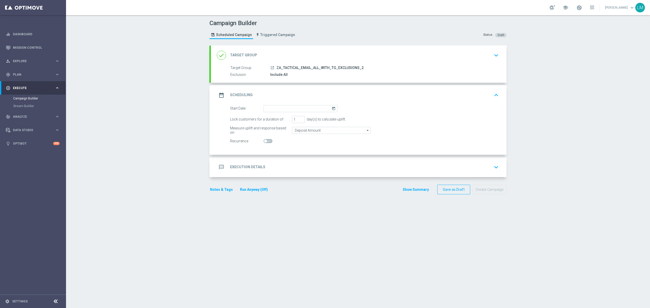
click at [331, 107] on icon "today" at bounding box center [334, 108] width 6 height 6
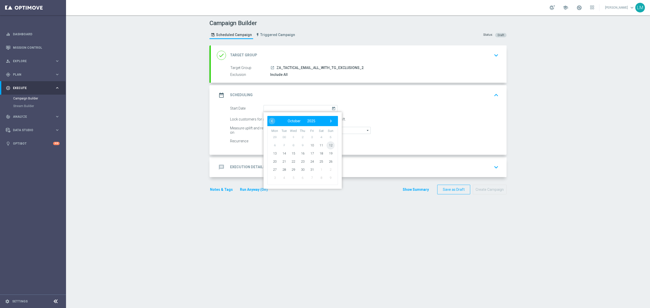
click at [327, 145] on span "12" at bounding box center [330, 145] width 8 height 8
type input "[DATE]"
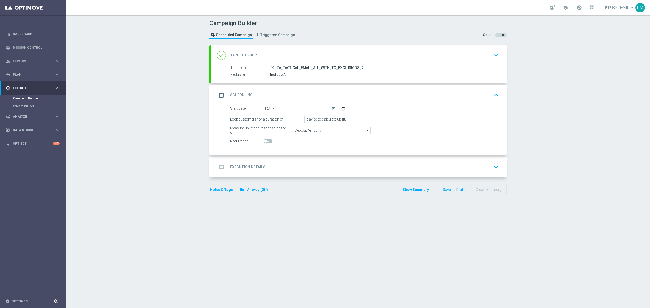
click at [316, 163] on div "message Execution Details keyboard_arrow_down" at bounding box center [358, 167] width 283 height 10
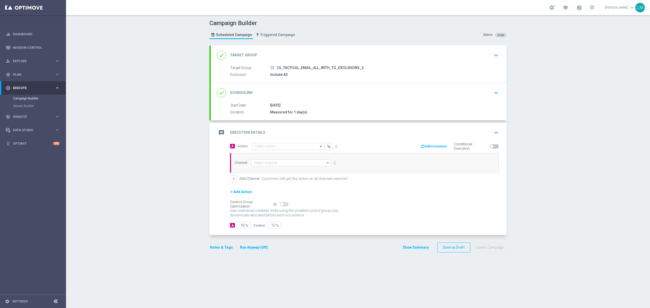
click at [285, 146] on input "text" at bounding box center [283, 146] width 57 height 4
paste input "en_ZA__EL_GORDO_EARLY_BIRD_FREE_SPINS_COMBO_NOT_PLAYED_THIS_YEAR_LOW_VALUE__EMT…"
type input "en_ZA__EL_GORDO_EARLY_BIRD_FREE_SPINS_COMBO_NOT_PLAYED_THIS_YEAR_LOW_VALUE__EMT…"
click at [272, 163] on span "Create new action" at bounding box center [273, 162] width 27 height 4
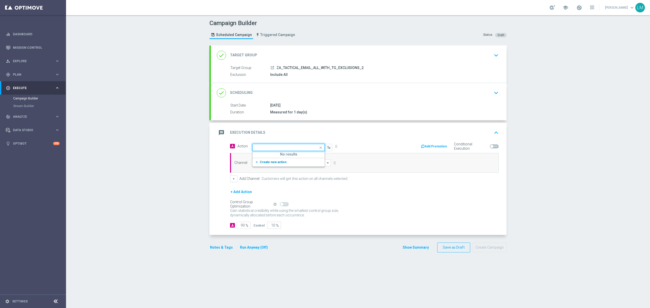
scroll to position [0, 0]
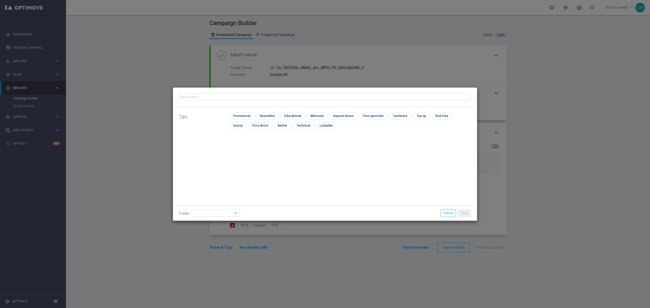
type input "en_ZA__EL_GORDO_EARLY_BIRD_FREE_SPINS_COMBO_NOT_PLAYED_THIS_YEAR_LOW_VALUE__EMT…"
click at [249, 116] on input "checkbox" at bounding box center [241, 116] width 24 height 7
checkbox input "true"
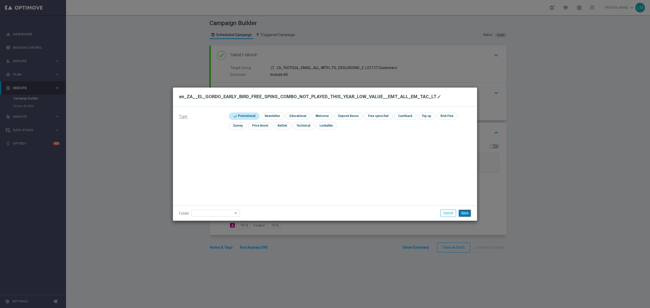
click at [468, 212] on button "Save" at bounding box center [464, 213] width 12 height 7
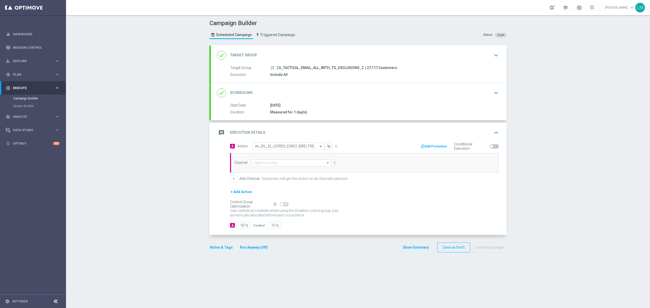
click at [268, 168] on div "Channel arrow_drop_down Drag here to set row groups Drag here to set column lab…" at bounding box center [364, 163] width 268 height 20
click at [267, 166] on input at bounding box center [291, 162] width 80 height 7
click at [265, 183] on div "Optimail" at bounding box center [288, 185] width 75 height 7
type input "Optimail"
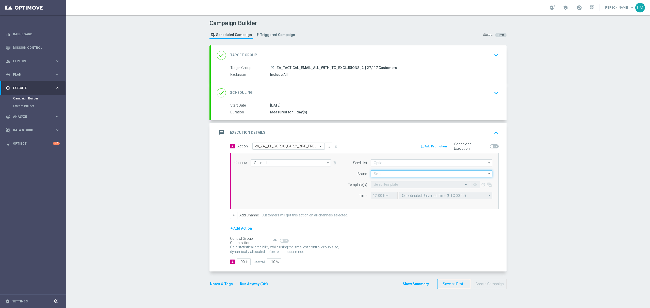
click at [373, 173] on input at bounding box center [431, 173] width 121 height 7
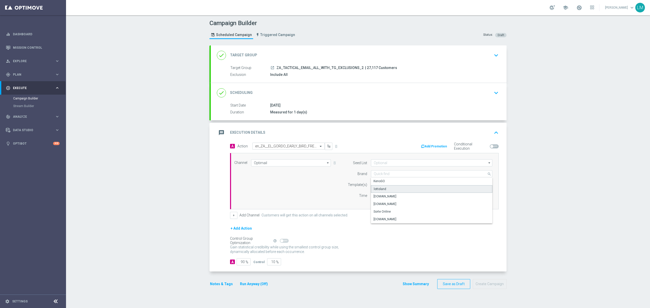
click at [381, 190] on div "lottoland" at bounding box center [380, 189] width 12 height 5
type input "lottoland"
click at [267, 263] on input "10" at bounding box center [274, 261] width 14 height 7
type input "5"
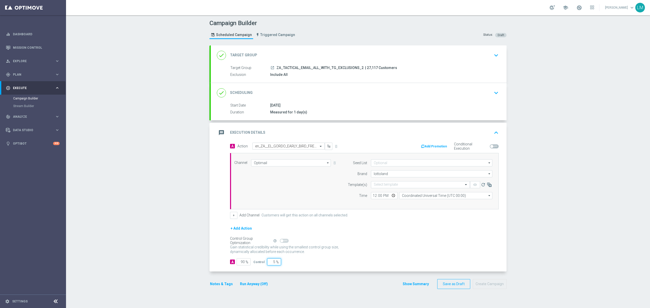
type input "95"
type input "5"
click at [379, 267] on div "A Action Select action en_ZA__EL_GORDO_EARLY_BIRD_FREE_SPINS_COMBO_NOT_PLAYED_T…" at bounding box center [359, 207] width 296 height 129
click at [233, 217] on button "+" at bounding box center [233, 215] width 7 height 7
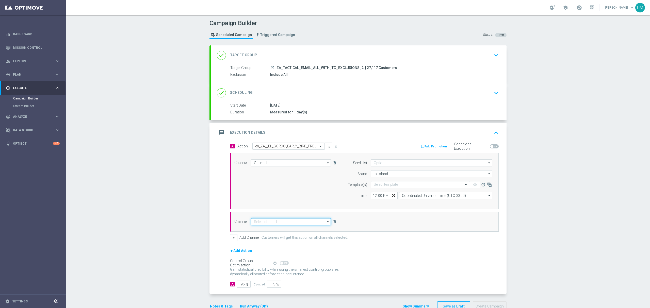
click at [280, 222] on input at bounding box center [291, 221] width 80 height 7
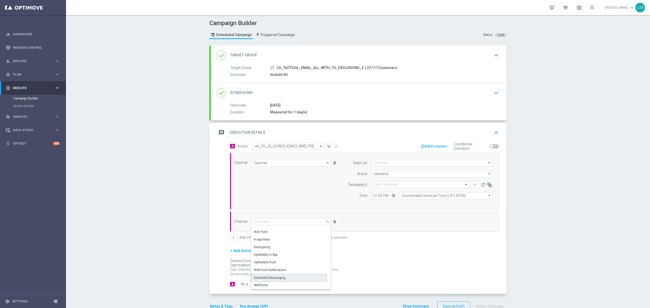
click at [271, 277] on div "Embedded Messaging" at bounding box center [269, 278] width 31 height 5
type input "Embedded Messaging"
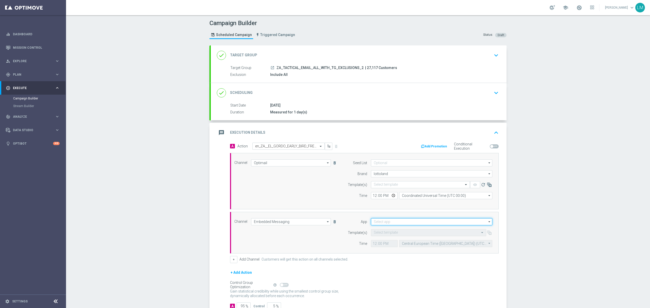
click at [411, 224] on input at bounding box center [431, 221] width 121 height 7
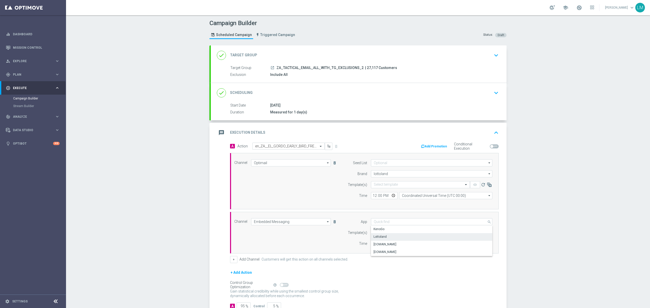
click at [386, 234] on div "Lottoland" at bounding box center [432, 236] width 122 height 7
type input "Lottoland"
click at [385, 235] on input "text" at bounding box center [423, 233] width 99 height 4
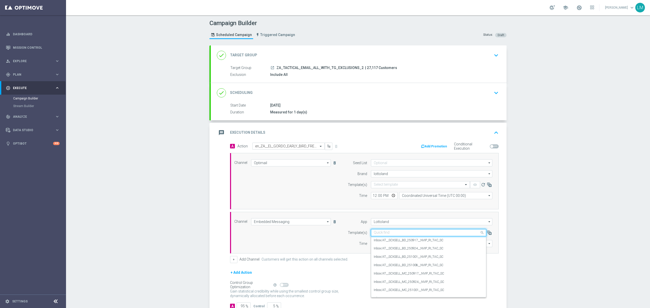
paste input "en_ZA__EL_GORDO_EARLY_BIRD_FREE_SPINS_COMBO_NOT_PLAYED_THIS_YEAR_LOW_VALUE__EMT…"
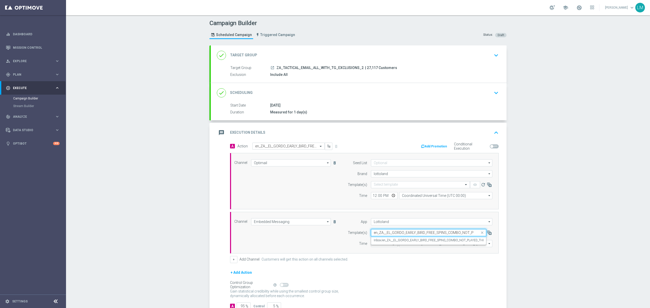
scroll to position [0, 85]
click at [409, 238] on div "Inbox/en_ZA__EL_GORDO_EARLY_BIRD_FREE_SPINS_COMBO_NOT_PLAYED_THIS_YEAR_LOW_VALU…" at bounding box center [429, 240] width 110 height 8
type input "en_ZA__EL_GORDO_EARLY_BIRD_FREE_SPINS_COMBO_NOT_PLAYED_THIS_YEAR_LOW_VALUE__EMT…"
click at [388, 246] on input "12:00" at bounding box center [384, 243] width 27 height 7
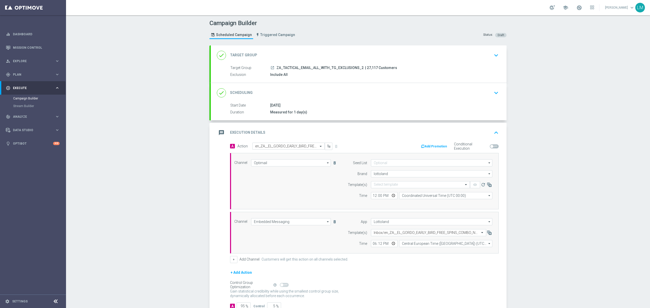
type input "18:12"
click at [156, 195] on div "Campaign Builder Scheduled Campaign Triggered Campaign Status: Draft done Targe…" at bounding box center [358, 161] width 584 height 293
click at [386, 186] on input "text" at bounding box center [415, 185] width 83 height 4
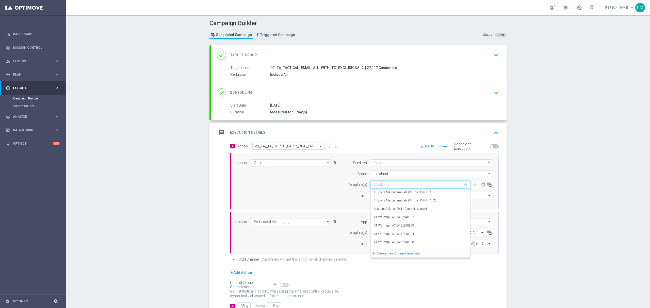
paste input "en_ZA__EL_GORDO_EARLY_BIRD_FREE_SPINS_COMBO_NOT_PLAYED_THIS_YEAR_LOW_VALUE__EMT…"
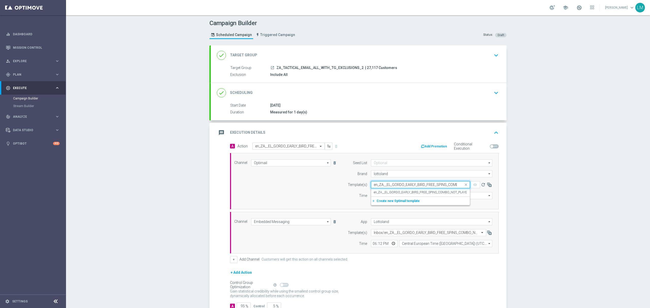
scroll to position [0, 103]
click at [388, 196] on div "en_ZA__EL_GORDO_EARLY_BIRD_FREE_SPINS_COMBO_NOT_PLAYED_THIS_YEAR_LOW_VALUE__EMT…" at bounding box center [420, 192] width 93 height 8
type input "en_ZA__EL_GORDO_EARLY_BIRD_FREE_SPINS_COMBO_NOT_PLAYED_THIS_YEAR_LOW_VALUE__EMT…"
click at [391, 196] on input "12:00" at bounding box center [384, 195] width 27 height 7
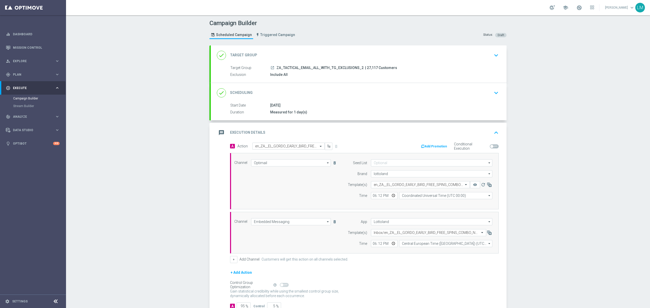
type input "18:12"
click at [194, 232] on div "Campaign Builder Scheduled Campaign Triggered Campaign Status: Draft done Targe…" at bounding box center [358, 161] width 584 height 293
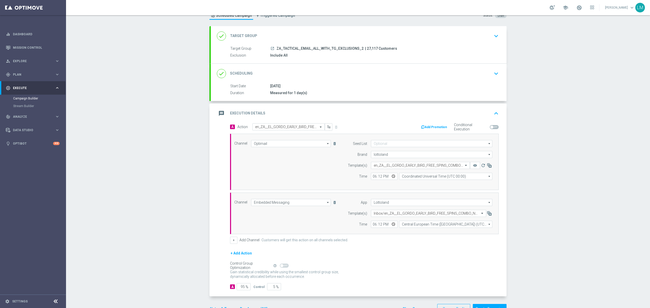
scroll to position [37, 0]
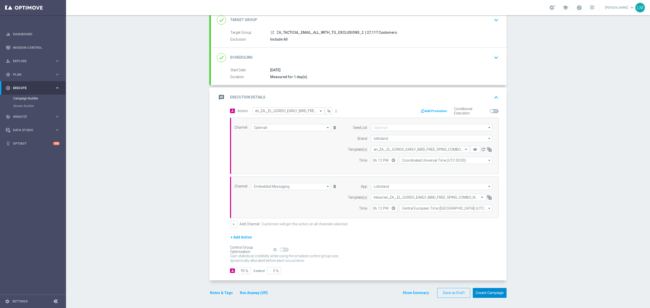
click at [484, 294] on button "Create Campaign" at bounding box center [490, 293] width 34 height 10
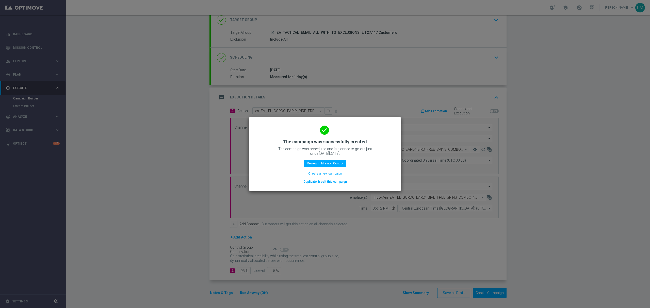
click at [336, 173] on button "Create a new campaign" at bounding box center [325, 174] width 35 height 6
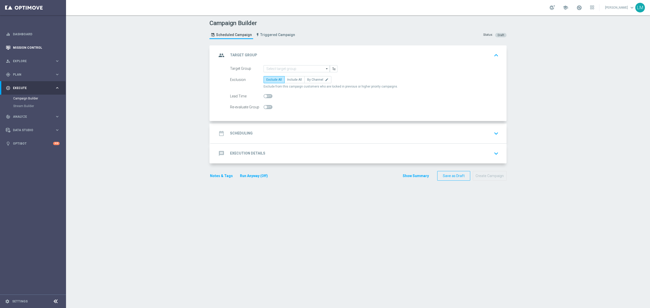
scroll to position [0, 0]
click at [35, 43] on link "Mission Control" at bounding box center [36, 47] width 47 height 13
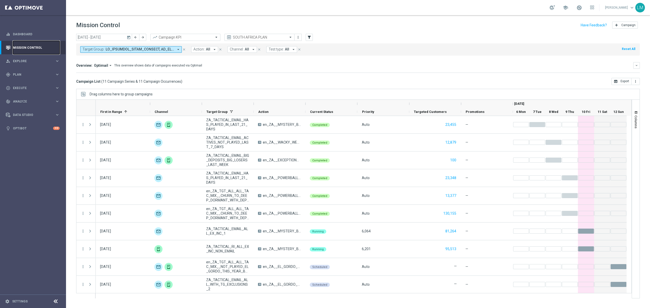
scroll to position [19, 0]
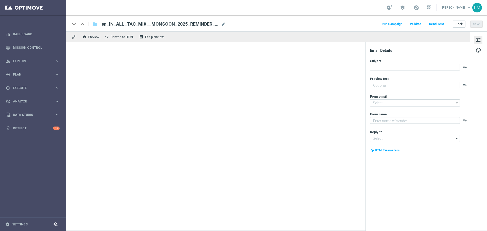
type textarea "Monsoon Mania is almost over!"
type input "[EMAIL_ADDRESS][DOMAIN_NAME]"
type textarea "Lottoland"
type input "[EMAIL_ADDRESS][DOMAIN_NAME]"
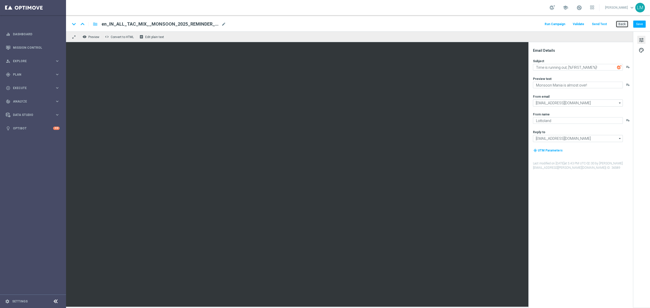
click at [487, 21] on button "Back" at bounding box center [621, 24] width 13 height 7
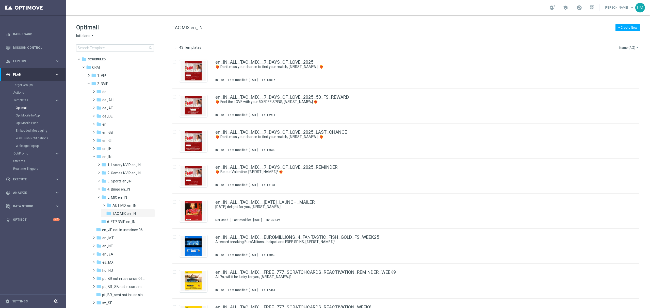
click at [487, 47] on button "Name (A-Z) arrow_drop_down" at bounding box center [628, 47] width 21 height 6
click at [487, 69] on span "Date Modified (Newest)" at bounding box center [620, 71] width 34 height 4
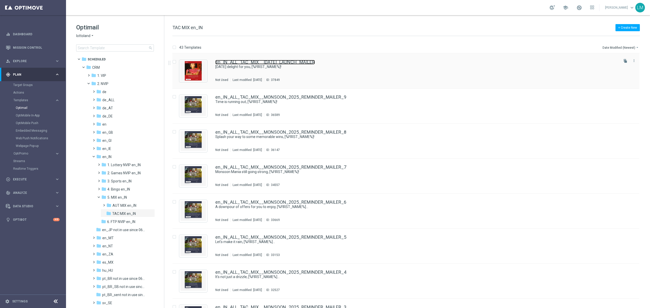
click at [272, 62] on link "en_IN_ALL_TAC_MIX__[DATE]_LAUNCH_MAILER" at bounding box center [264, 62] width 99 height 5
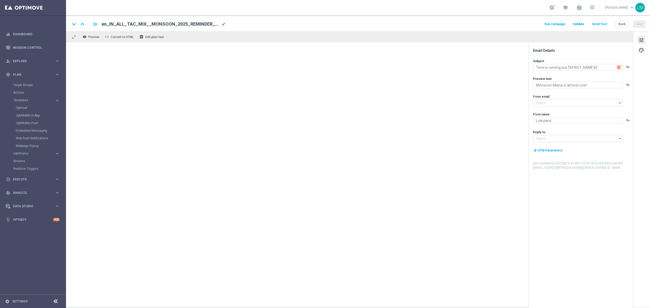
type input "[EMAIL_ADDRESS][DOMAIN_NAME]"
type textarea "[DATE] delight for you, [%FIRST_NAME%]!"
type textarea "[DATE] Ki Bawaali"
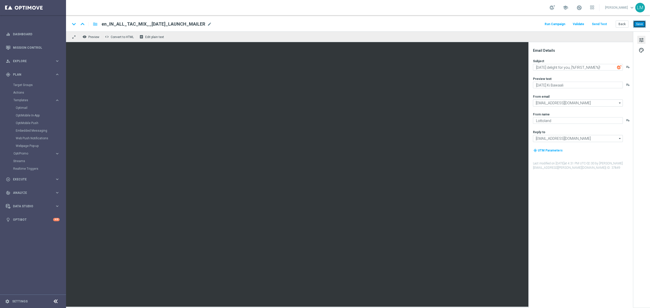
click at [487, 26] on button "Save" at bounding box center [639, 24] width 12 height 7
